Goal: Complete application form: Complete application form

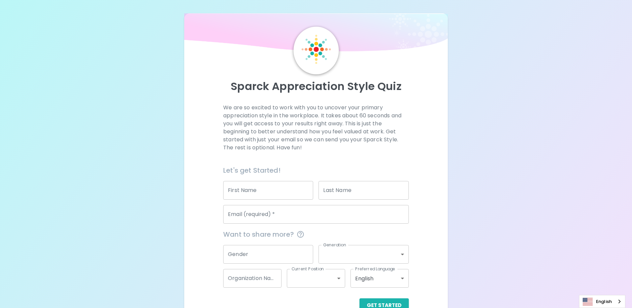
click at [272, 195] on input "First Name" at bounding box center [268, 190] width 90 height 19
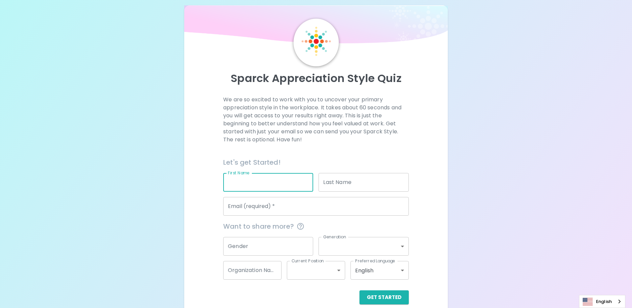
scroll to position [18, 0]
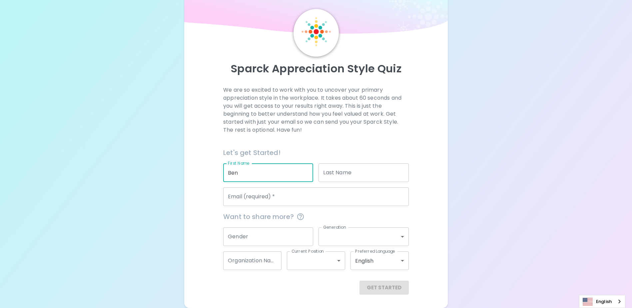
type input "Ben"
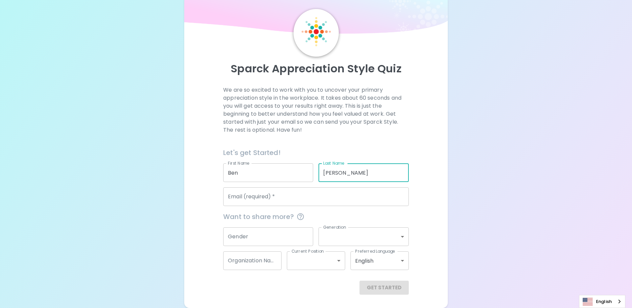
type input "[PERSON_NAME]"
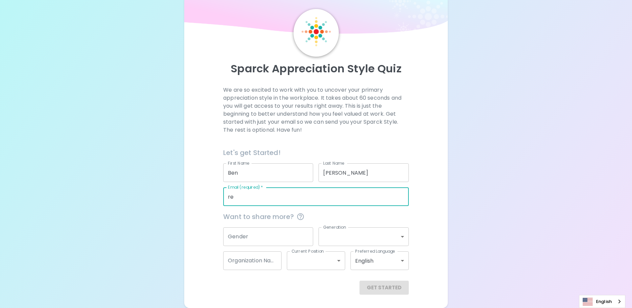
type input "r"
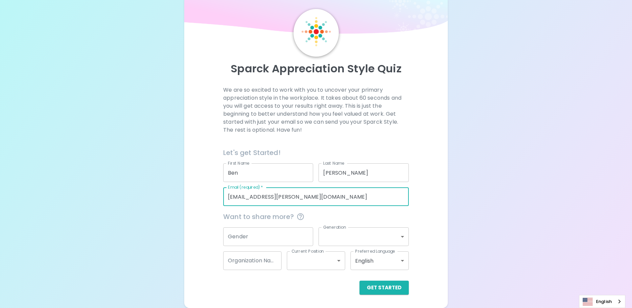
type input "[EMAIL_ADDRESS][PERSON_NAME][DOMAIN_NAME]"
click at [253, 229] on input "Gender" at bounding box center [268, 236] width 90 height 19
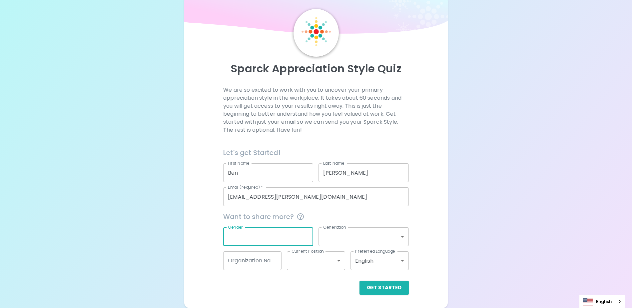
type input "m"
type input "[DEMOGRAPHIC_DATA]"
click at [372, 236] on body "Sparck Appreciation Style Quiz We are so excited to work with you to uncover yo…" at bounding box center [316, 145] width 632 height 326
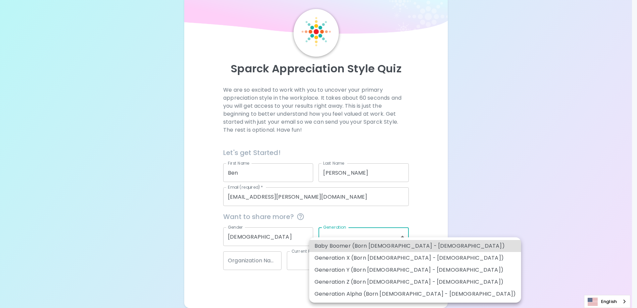
click at [381, 282] on li "Generation Z (Born [DEMOGRAPHIC_DATA] - [DEMOGRAPHIC_DATA])" at bounding box center [415, 282] width 212 height 12
type input "generation_z"
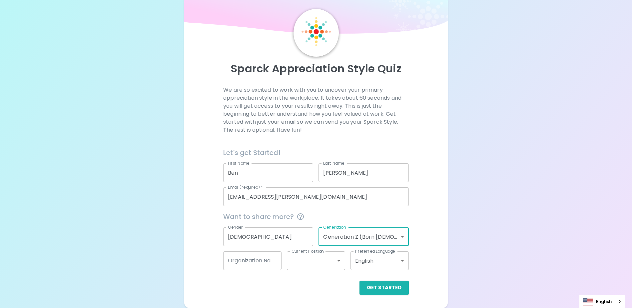
click at [271, 262] on input "Organization Name" at bounding box center [252, 260] width 58 height 19
click at [311, 264] on body "Sparck Appreciation Style Quiz We are so excited to work with you to uncover yo…" at bounding box center [316, 145] width 632 height 326
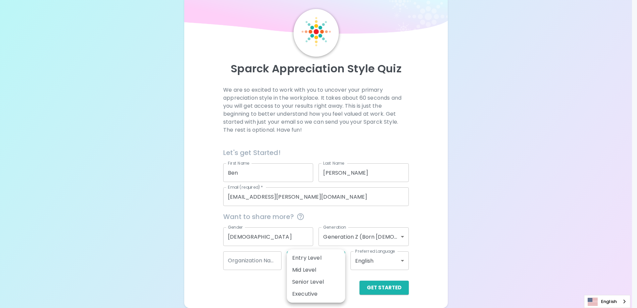
click at [322, 259] on li "Entry Level" at bounding box center [316, 258] width 58 height 12
type input "entry_level"
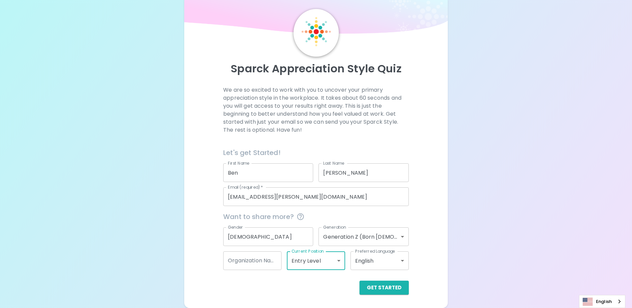
click at [362, 266] on body "Sparck Appreciation Style Quiz We are so excited to work with you to uncover yo…" at bounding box center [316, 145] width 632 height 326
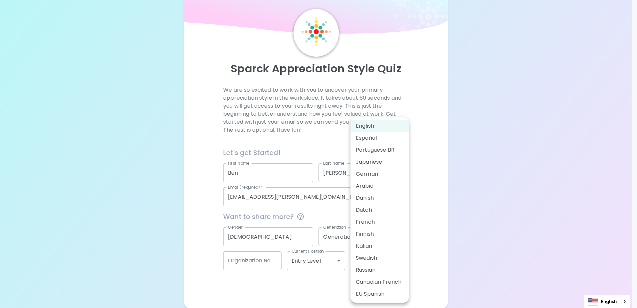
click at [372, 130] on li "English" at bounding box center [380, 126] width 58 height 12
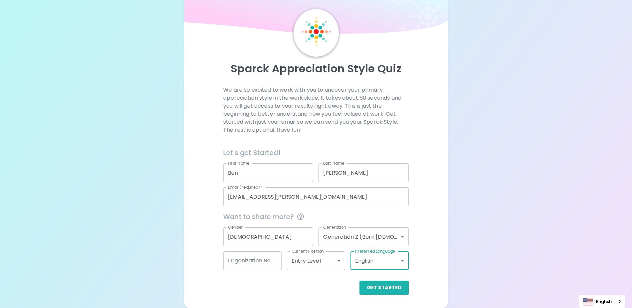
click at [259, 266] on input "Organization Name" at bounding box center [252, 260] width 58 height 19
type input "Reliable Technology Services"
click at [388, 289] on button "Get Started" at bounding box center [384, 288] width 49 height 14
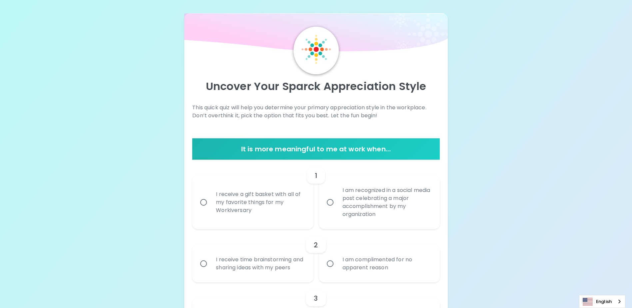
scroll to position [33, 0]
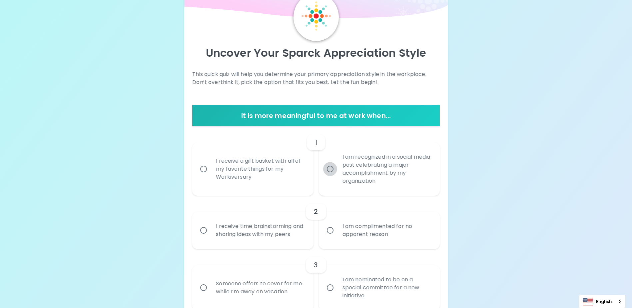
click at [323, 170] on input "I am recognized in a social media post celebrating a major accomplishment by my…" at bounding box center [330, 169] width 14 height 14
radio input "true"
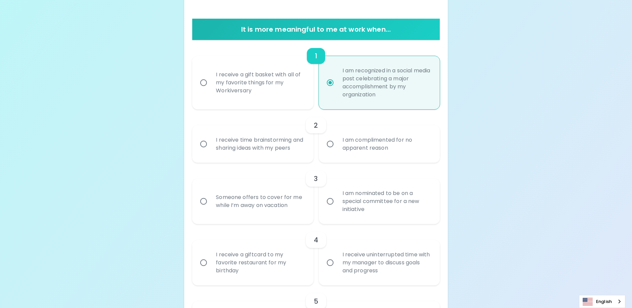
scroll to position [120, 0]
click at [257, 156] on div "I receive time brainstorming and sharing ideas with my peers" at bounding box center [260, 144] width 99 height 32
click at [211, 151] on input "I receive time brainstorming and sharing ideas with my peers" at bounding box center [204, 144] width 14 height 14
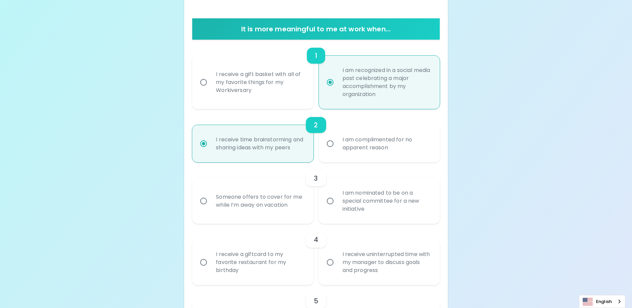
scroll to position [173, 0]
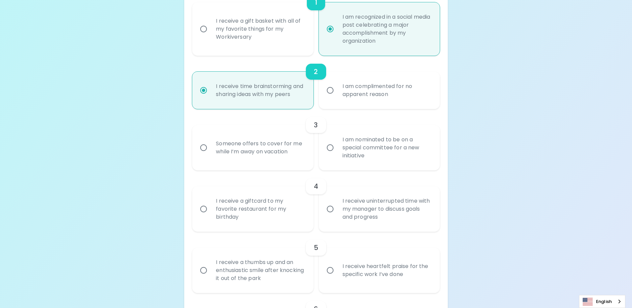
radio input "true"
click at [340, 161] on div "I am nominated to be on a special committee for a new initiative" at bounding box center [386, 148] width 99 height 40
click at [337, 155] on input "I am nominated to be on a special committee for a new initiative" at bounding box center [330, 148] width 14 height 14
radio input "false"
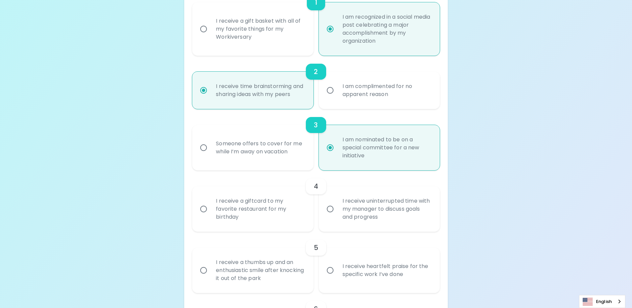
scroll to position [227, 0]
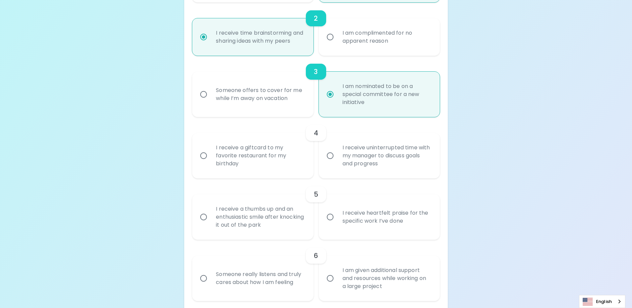
radio input "true"
click at [291, 169] on div "I receive a giftcard to my favorite restaurant for my birthday" at bounding box center [260, 156] width 99 height 40
click at [211, 163] on input "I receive a giftcard to my favorite restaurant for my birthday" at bounding box center [204, 156] width 14 height 14
radio input "false"
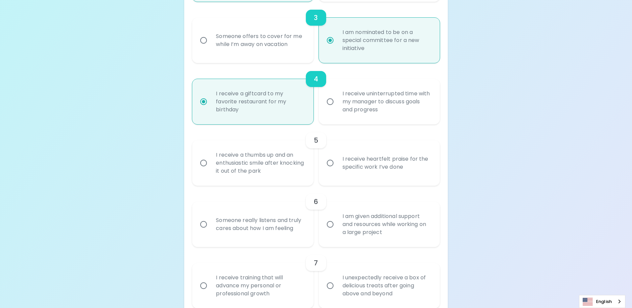
scroll to position [280, 0]
radio input "true"
click at [339, 175] on div "I receive heartfelt praise for the specific work I’ve done" at bounding box center [386, 163] width 99 height 32
click at [337, 170] on input "I receive heartfelt praise for the specific work I’ve done" at bounding box center [330, 163] width 14 height 14
radio input "false"
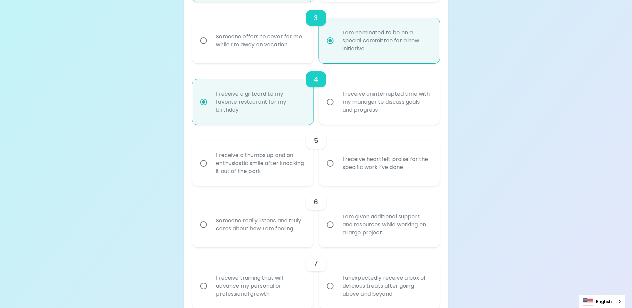
radio input "false"
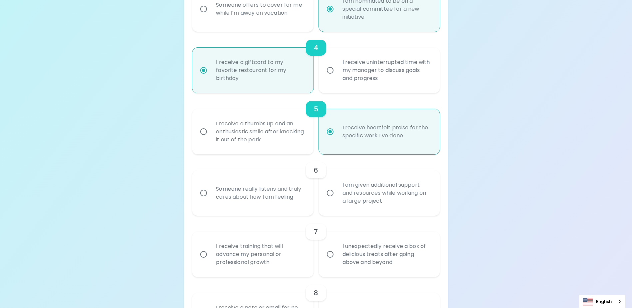
scroll to position [334, 0]
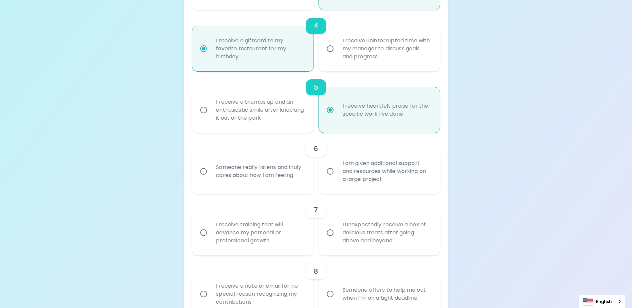
radio input "true"
click at [328, 178] on input "I am given additional support and resources while working on a large project" at bounding box center [330, 171] width 14 height 14
radio input "false"
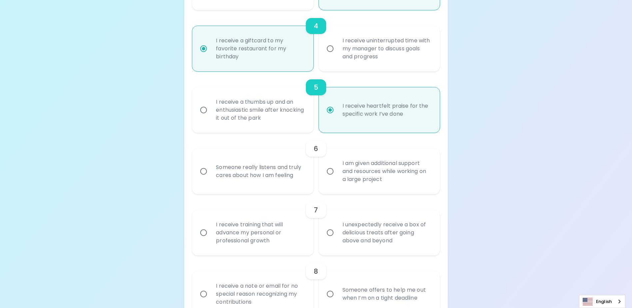
radio input "false"
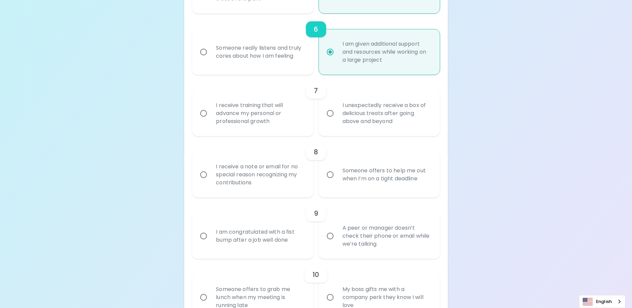
scroll to position [453, 0]
radio input "true"
click at [256, 131] on div "I receive training that will advance my personal or professional growth" at bounding box center [260, 113] width 99 height 40
click at [211, 120] on input "I receive training that will advance my personal or professional growth" at bounding box center [204, 113] width 14 height 14
radio input "false"
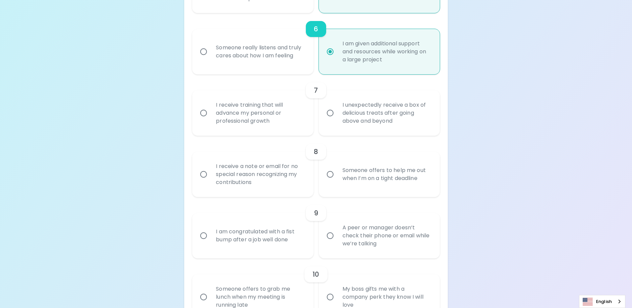
radio input "false"
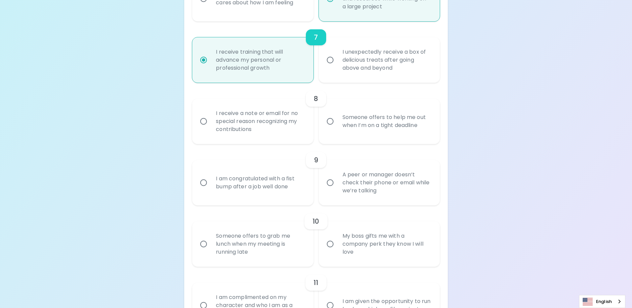
scroll to position [507, 0]
radio input "true"
click at [278, 128] on div "I receive a note or email for no special reason recognizing my contributions" at bounding box center [260, 121] width 99 height 40
click at [211, 128] on input "I receive a note or email for no special reason recognizing my contributions" at bounding box center [204, 121] width 14 height 14
radio input "false"
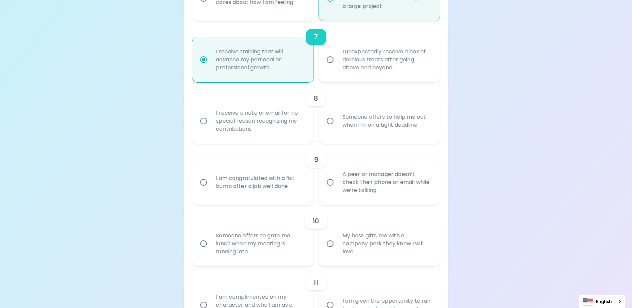
radio input "false"
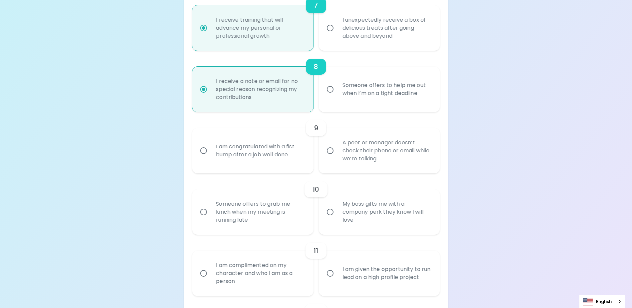
scroll to position [560, 0]
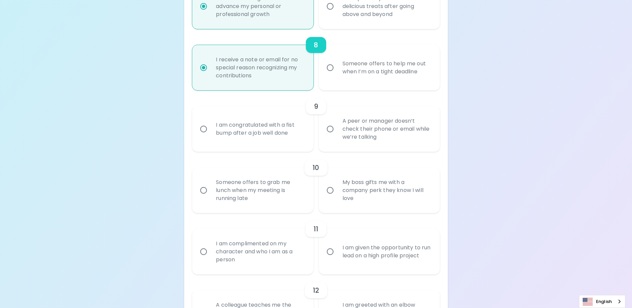
radio input "true"
click at [351, 138] on div "A peer or manager doesn’t check their phone or email while we’re talking" at bounding box center [386, 129] width 99 height 40
click at [337, 136] on input "A peer or manager doesn’t check their phone or email while we’re talking" at bounding box center [330, 129] width 14 height 14
radio input "false"
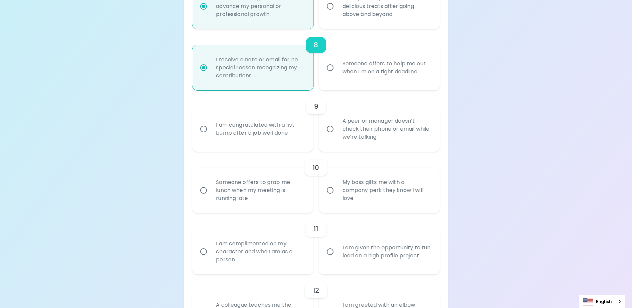
radio input "false"
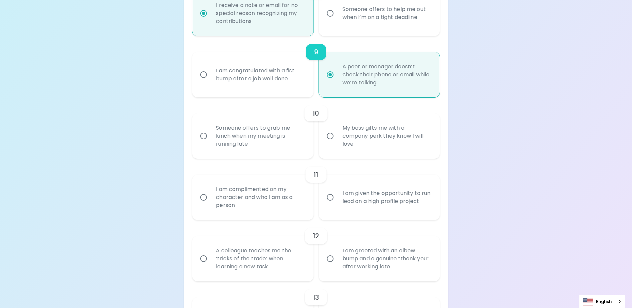
scroll to position [614, 0]
radio input "true"
click at [275, 150] on div "Someone offers to grab me lunch when my meeting is running late" at bounding box center [260, 136] width 99 height 40
click at [211, 143] on input "Someone offers to grab me lunch when my meeting is running late" at bounding box center [204, 136] width 14 height 14
radio input "false"
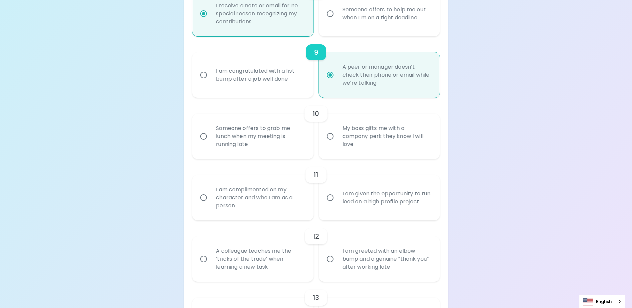
radio input "false"
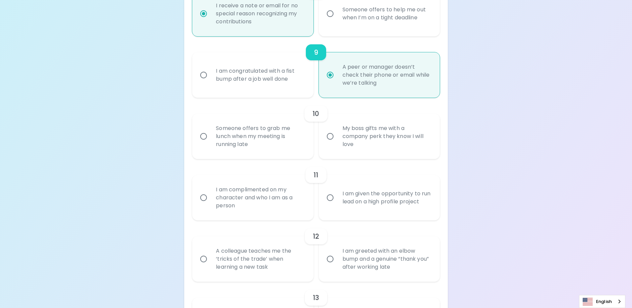
radio input "false"
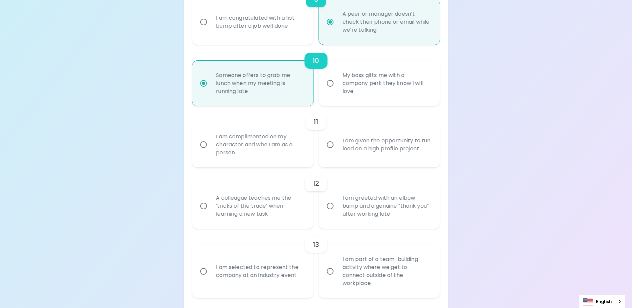
scroll to position [667, 0]
radio input "true"
click at [387, 158] on div "I am given the opportunity to run lead on a high profile project" at bounding box center [386, 144] width 99 height 32
click at [337, 151] on input "I am given the opportunity to run lead on a high profile project" at bounding box center [330, 144] width 14 height 14
radio input "false"
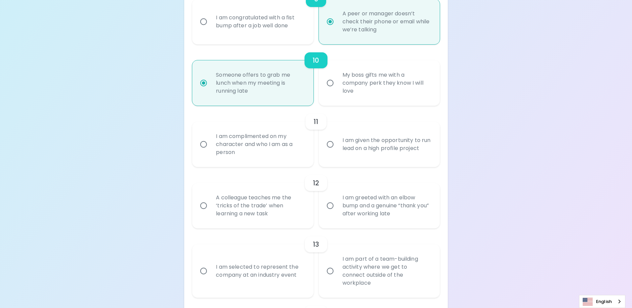
radio input "false"
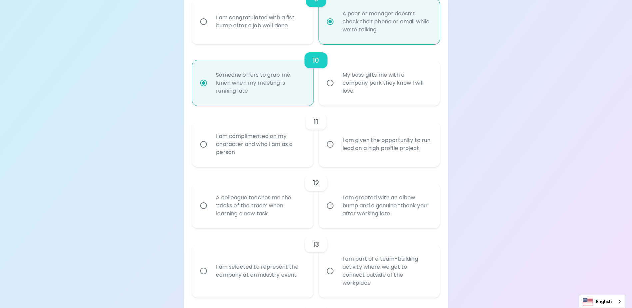
radio input "false"
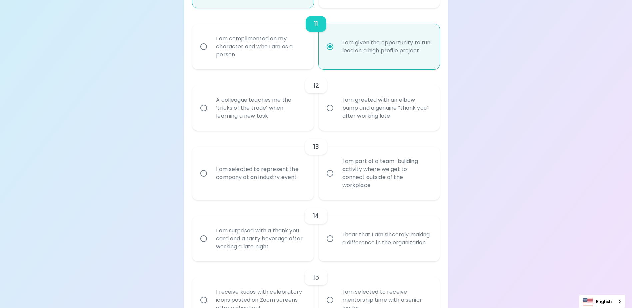
scroll to position [765, 0]
radio input "true"
click at [271, 121] on div "A colleague teaches me the ‘tricks of the trade’ when learning a new task" at bounding box center [260, 108] width 99 height 40
click at [211, 115] on input "A colleague teaches me the ‘tricks of the trade’ when learning a new task" at bounding box center [204, 108] width 14 height 14
radio input "false"
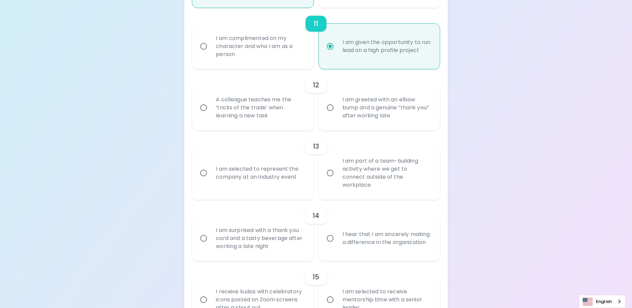
radio input "false"
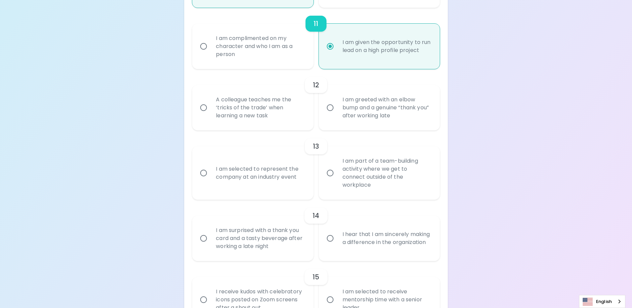
radio input "false"
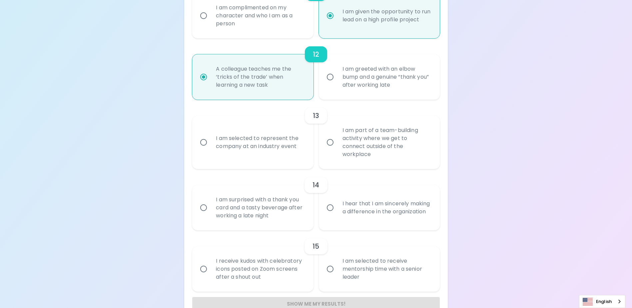
scroll to position [812, 0]
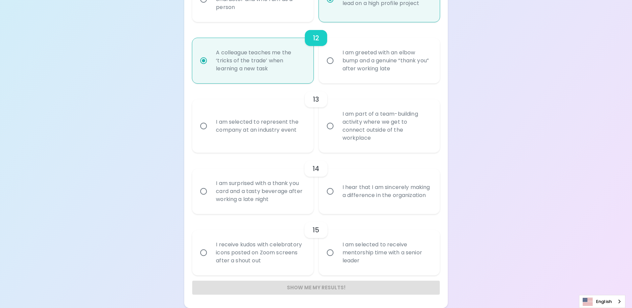
radio input "true"
click at [359, 139] on div "I am part of a team-building activity where we get to connect outside of the wo…" at bounding box center [386, 126] width 99 height 48
click at [337, 133] on input "I am part of a team-building activity where we get to connect outside of the wo…" at bounding box center [330, 126] width 14 height 14
radio input "false"
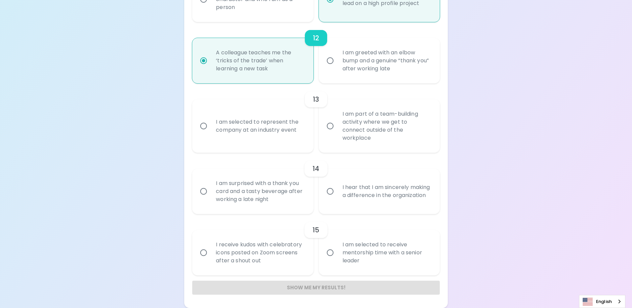
radio input "false"
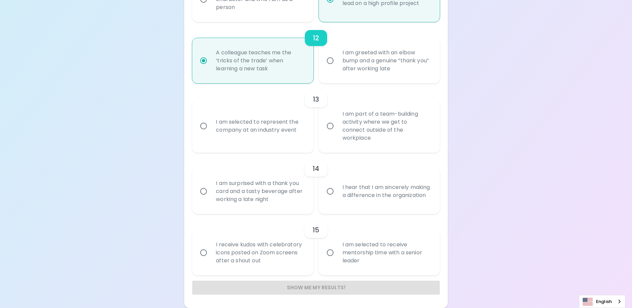
radio input "false"
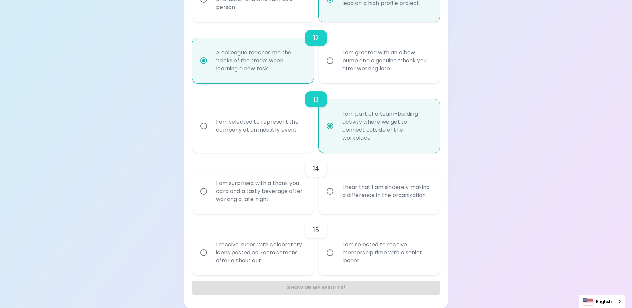
radio input "true"
click at [269, 132] on div "I am selected to represent the company at an industry event" at bounding box center [260, 126] width 99 height 32
click at [211, 132] on input "I am selected to represent the company at an industry event" at bounding box center [204, 126] width 14 height 14
radio input "false"
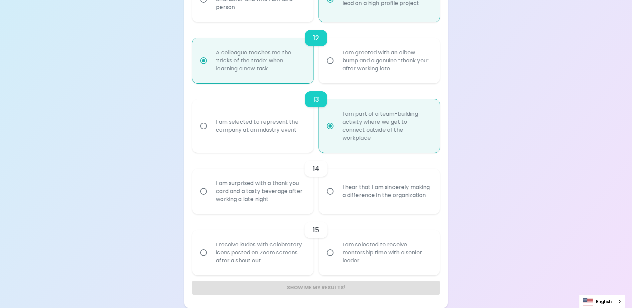
radio input "false"
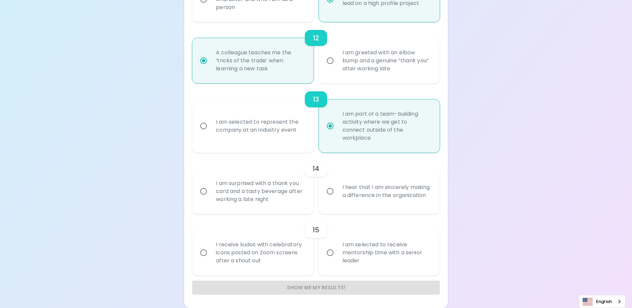
radio input "false"
radio input "true"
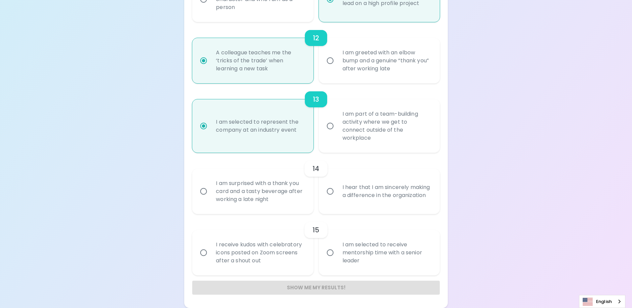
radio input "true"
click at [354, 198] on div "I hear that I am sincerely making a difference in the organization" at bounding box center [386, 191] width 99 height 32
click at [337, 198] on input "I hear that I am sincerely making a difference in the organization" at bounding box center [330, 191] width 14 height 14
radio input "false"
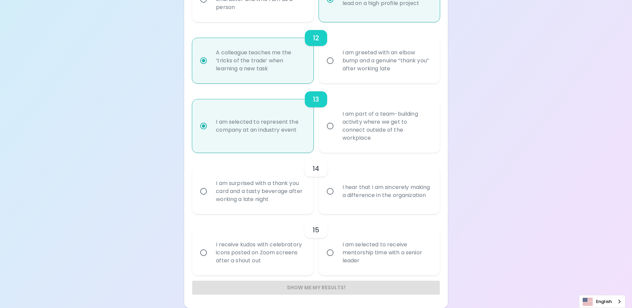
radio input "false"
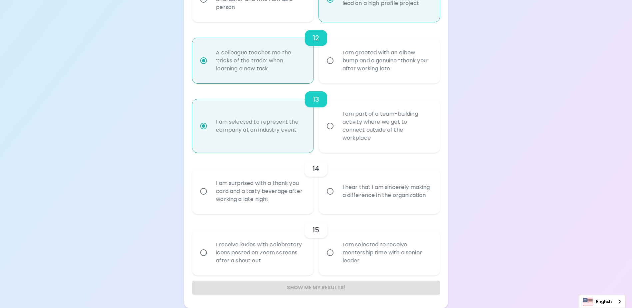
radio input "false"
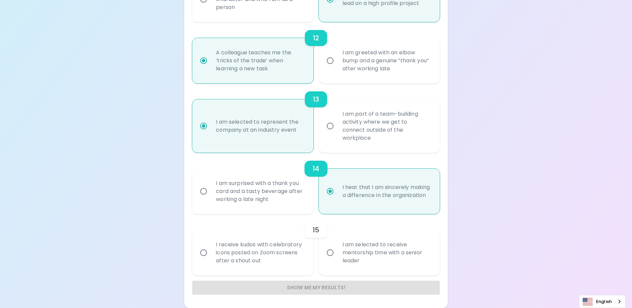
radio input "true"
click at [330, 256] on input "I am selected to receive mentorship time with a senior leader" at bounding box center [330, 253] width 14 height 14
radio input "false"
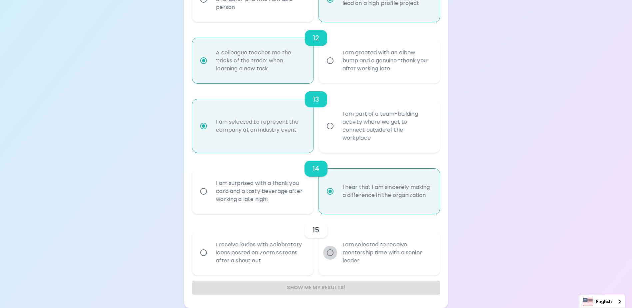
radio input "false"
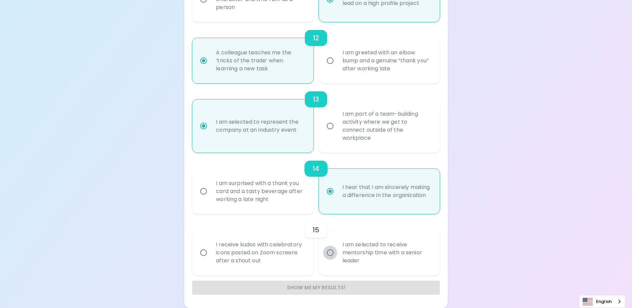
radio input "false"
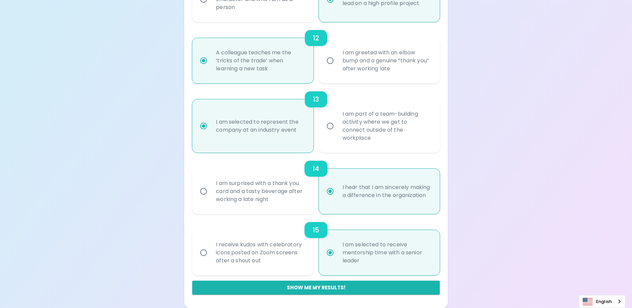
radio input "true"
click at [292, 258] on div "I receive kudos with celebratory icons posted on Zoom screens after a shout out" at bounding box center [260, 253] width 99 height 40
click at [211, 258] on input "I receive kudos with celebratory icons posted on Zoom screens after a shout out" at bounding box center [204, 253] width 14 height 14
radio input "false"
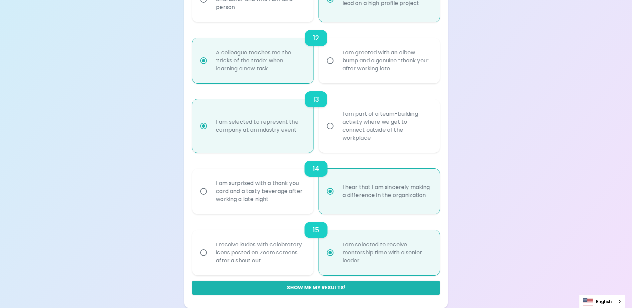
radio input "false"
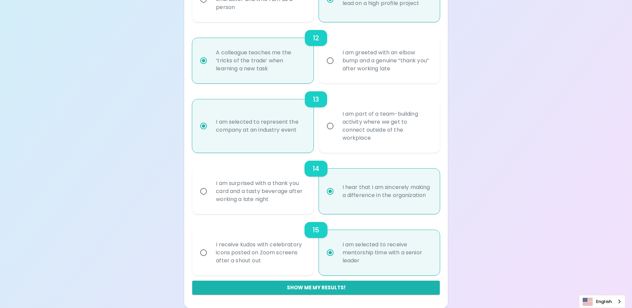
radio input "false"
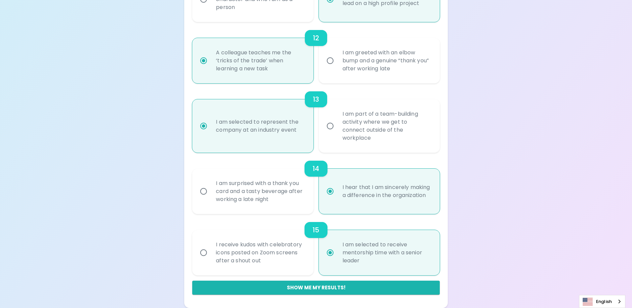
radio input "false"
radio input "true"
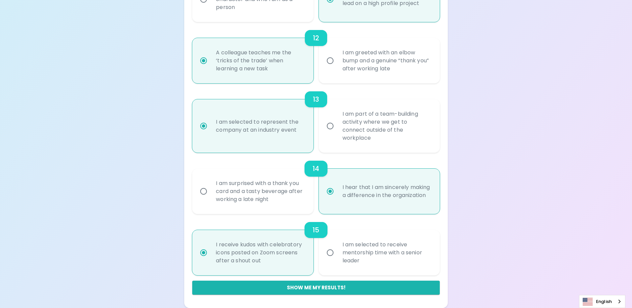
radio input "true"
click at [334, 261] on label "I am selected to receive mentorship time with a senior leader" at bounding box center [375, 252] width 121 height 45
click at [334, 260] on input "I am selected to receive mentorship time with a senior leader" at bounding box center [330, 253] width 14 height 14
radio input "false"
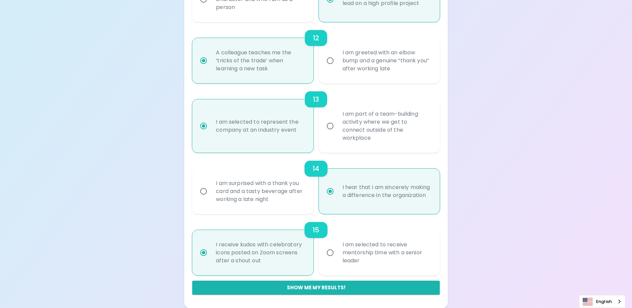
radio input "false"
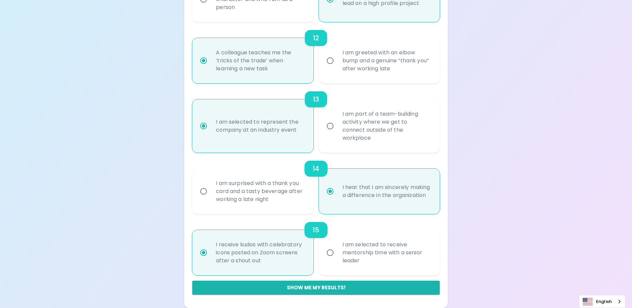
radio input "false"
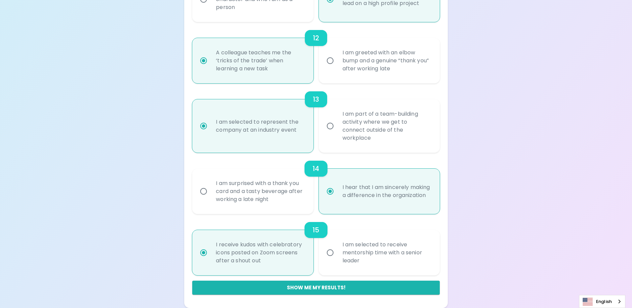
radio input "false"
radio input "true"
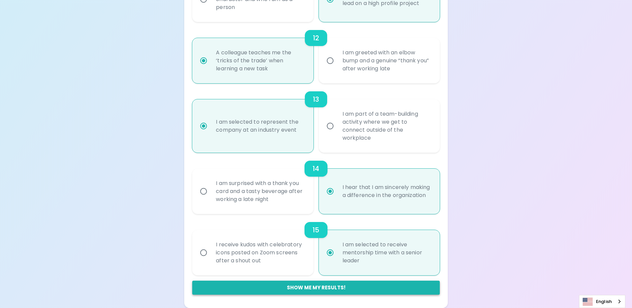
radio input "true"
click at [319, 287] on button "Show me my results!" at bounding box center [315, 288] width 247 height 14
radio input "false"
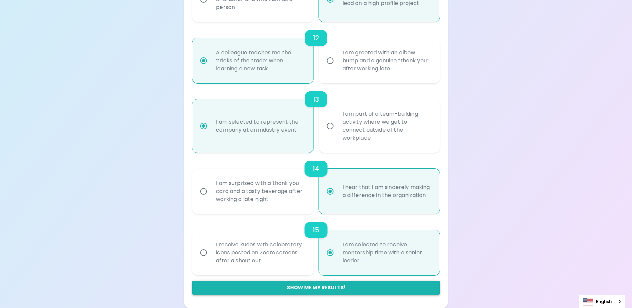
radio input "false"
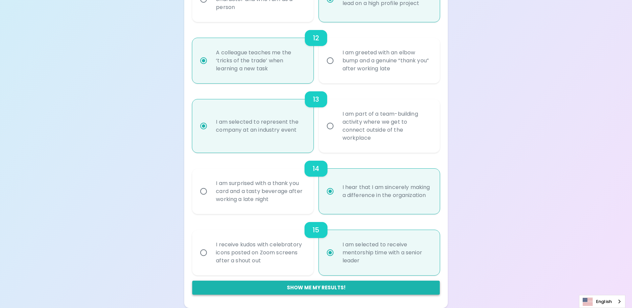
radio input "false"
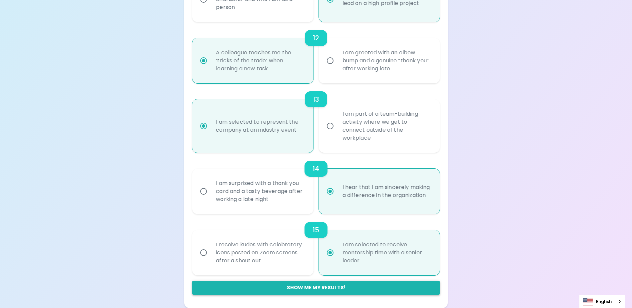
radio input "false"
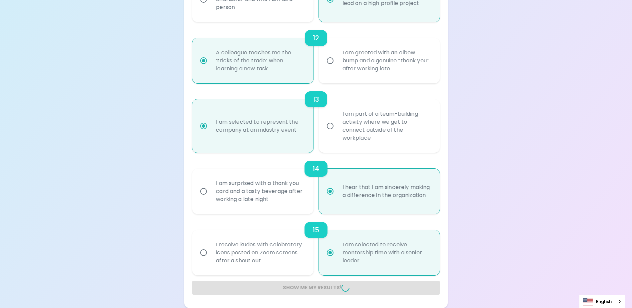
radio input "false"
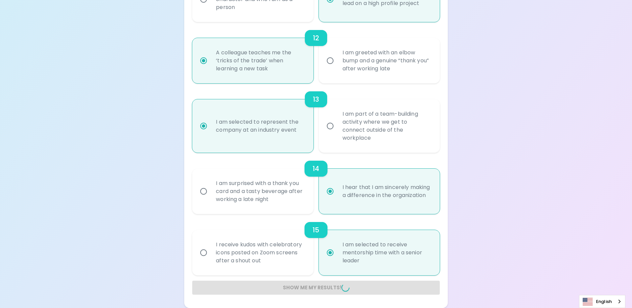
radio input "false"
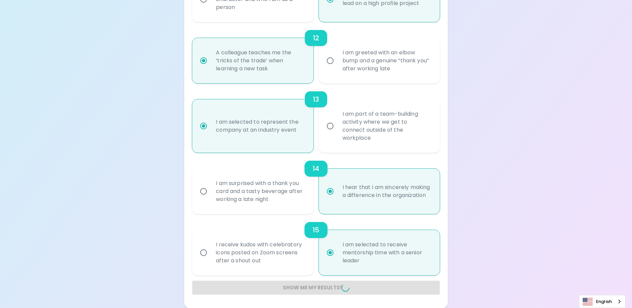
radio input "false"
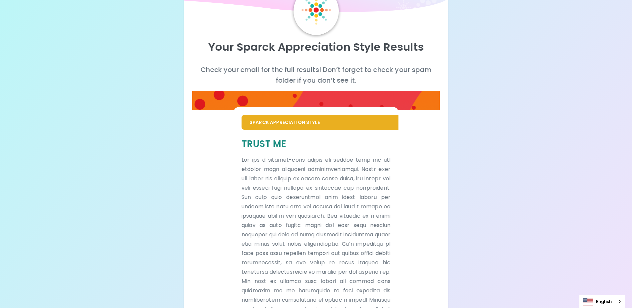
scroll to position [121, 0]
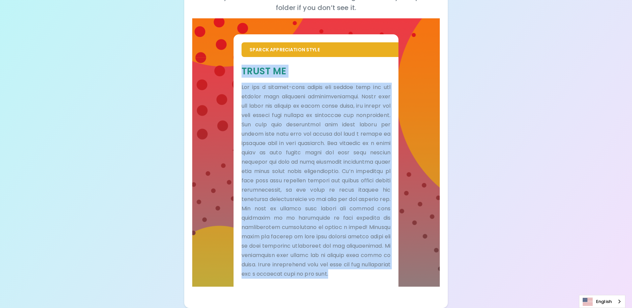
drag, startPoint x: 241, startPoint y: 60, endPoint x: 290, endPoint y: 275, distance: 220.5
click at [290, 275] on div "Trust Me" at bounding box center [316, 172] width 165 height 230
drag, startPoint x: 290, startPoint y: 275, endPoint x: 279, endPoint y: 188, distance: 88.0
click at [279, 188] on p at bounding box center [316, 181] width 149 height 196
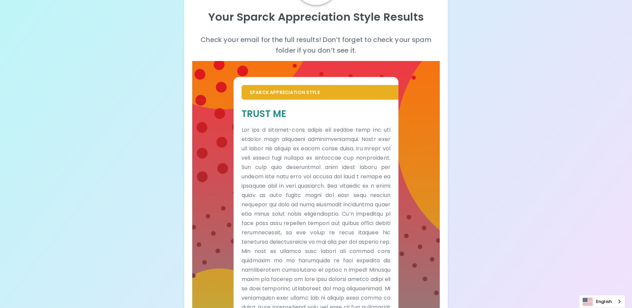
scroll to position [0, 0]
